Goal: Transaction & Acquisition: Purchase product/service

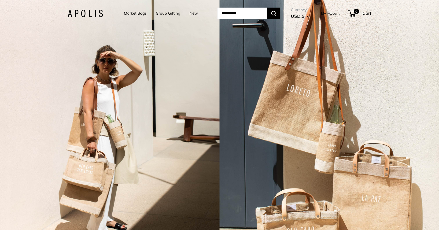
click at [133, 15] on link "Market Bags" at bounding box center [135, 13] width 23 height 7
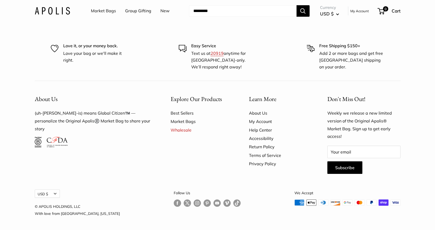
scroll to position [1247, 0]
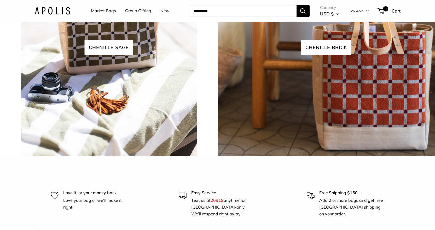
click at [107, 11] on link "Market Bags" at bounding box center [103, 11] width 25 height 8
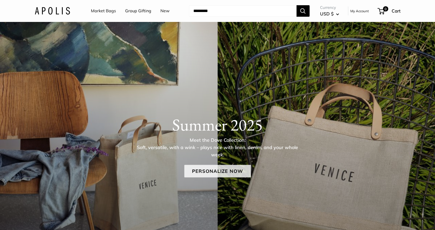
click at [221, 174] on link "Personalize Now" at bounding box center [217, 171] width 67 height 13
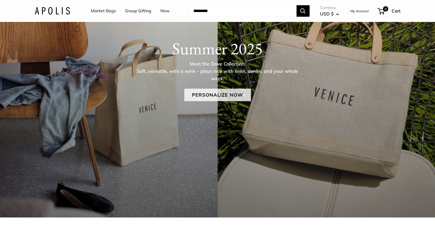
scroll to position [131, 0]
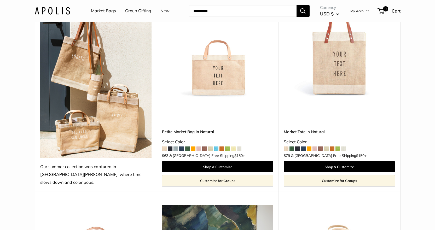
click at [296, 147] on span at bounding box center [297, 149] width 5 height 5
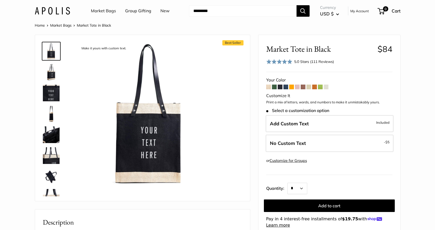
click at [285, 88] on span at bounding box center [286, 87] width 5 height 5
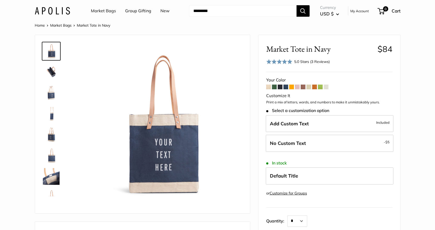
click at [274, 87] on span at bounding box center [274, 87] width 5 height 5
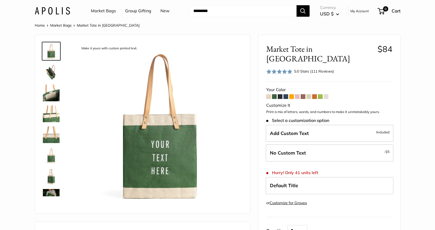
click at [281, 94] on span at bounding box center [280, 96] width 5 height 5
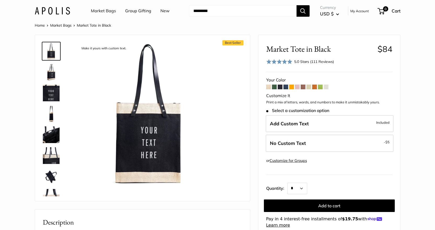
click at [52, 127] on img at bounding box center [51, 135] width 17 height 17
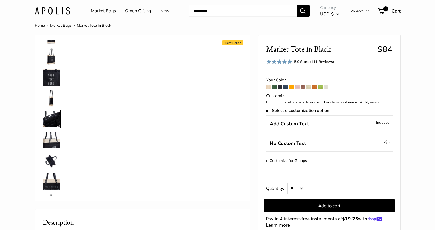
scroll to position [16, 0]
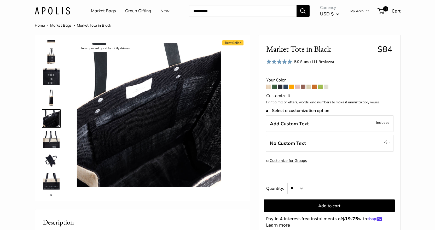
click at [54, 57] on img at bounding box center [51, 56] width 17 height 17
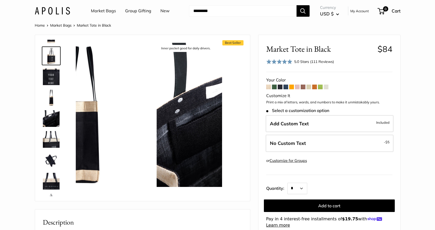
scroll to position [0, 0]
